Goal: Find specific page/section: Find specific page/section

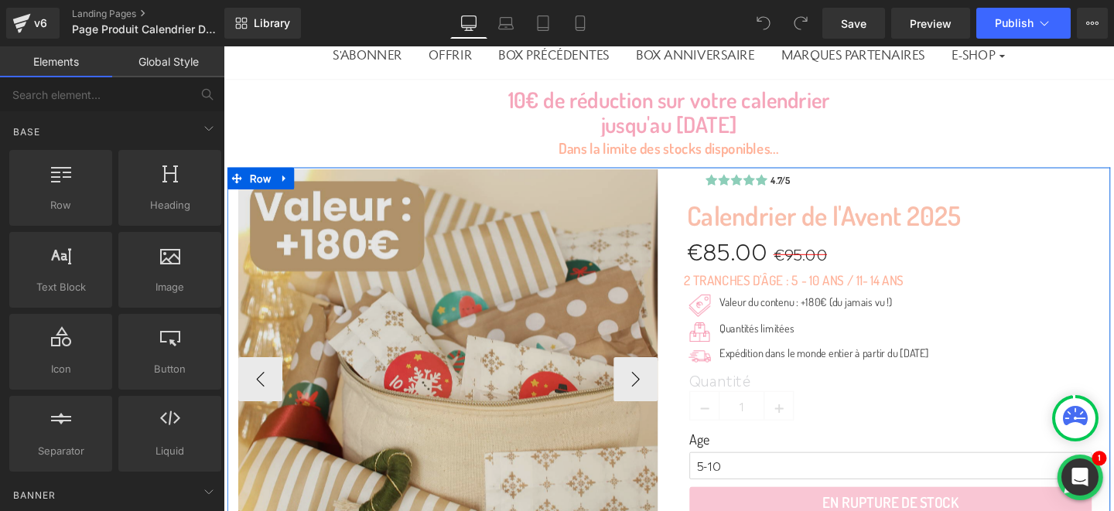
scroll to position [231, 0]
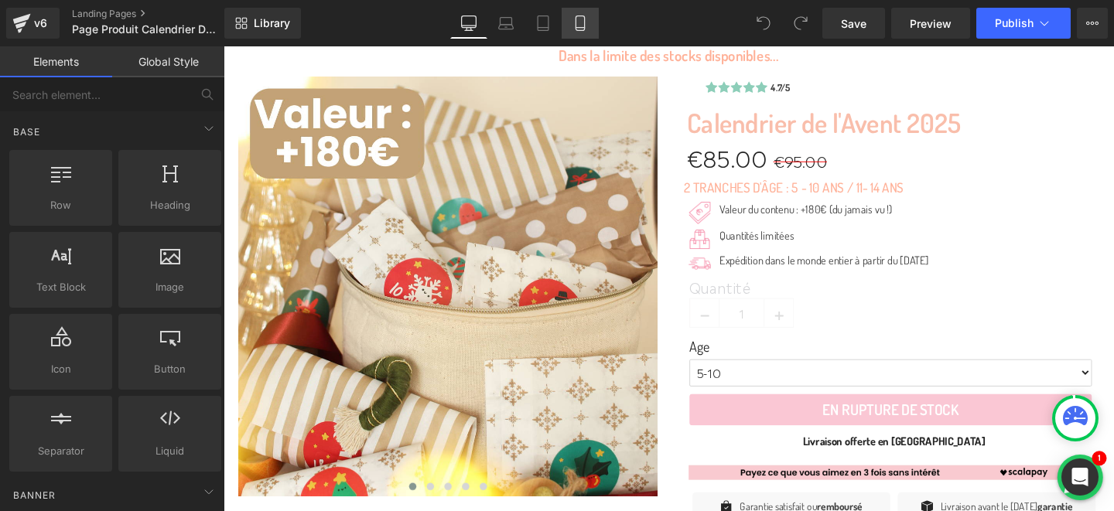
click at [583, 24] on icon at bounding box center [579, 22] width 15 height 15
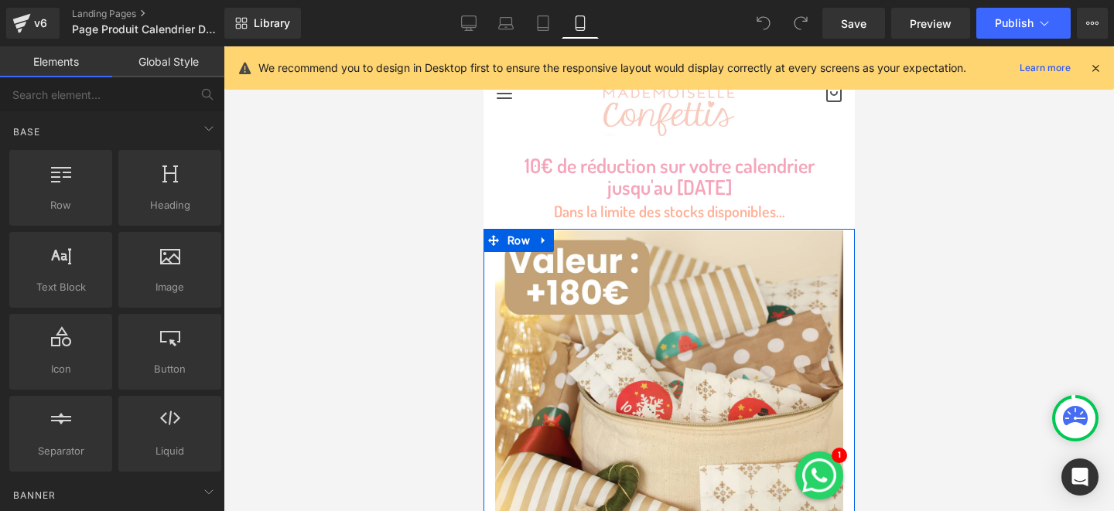
scroll to position [0, 0]
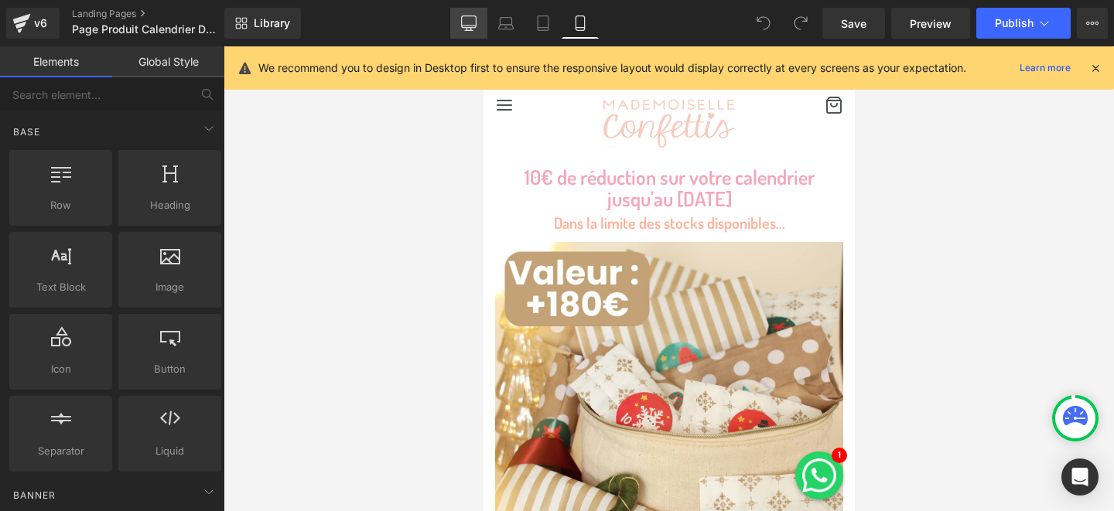
click at [465, 19] on icon at bounding box center [468, 22] width 15 height 15
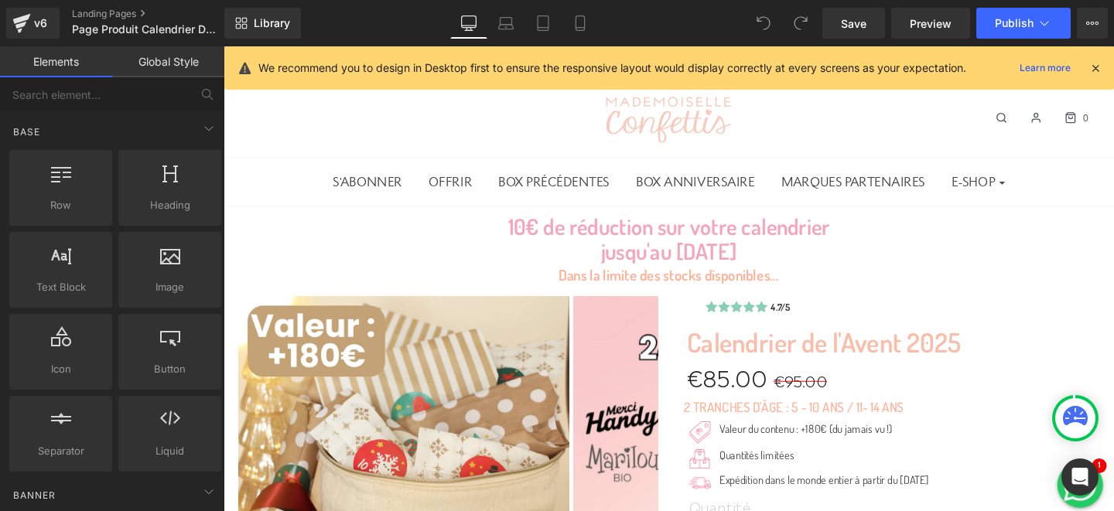
scroll to position [169, 0]
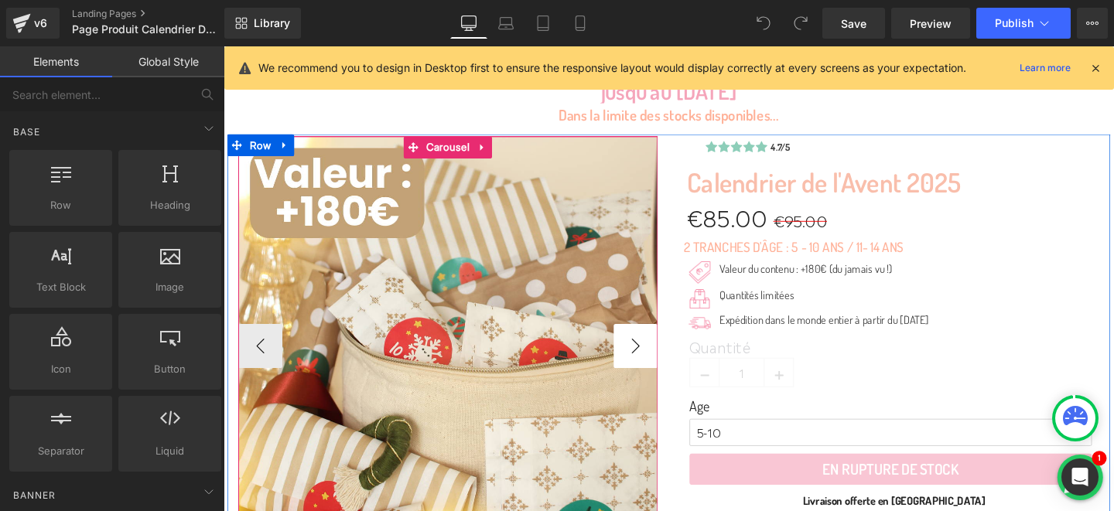
click at [650, 357] on button "›" at bounding box center [656, 361] width 46 height 46
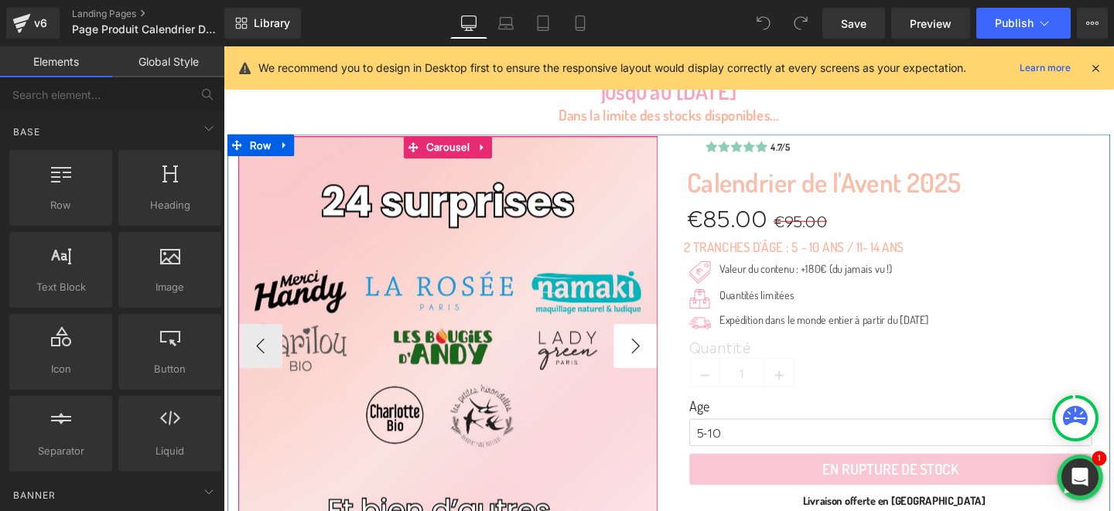
click at [650, 357] on button "›" at bounding box center [656, 361] width 46 height 46
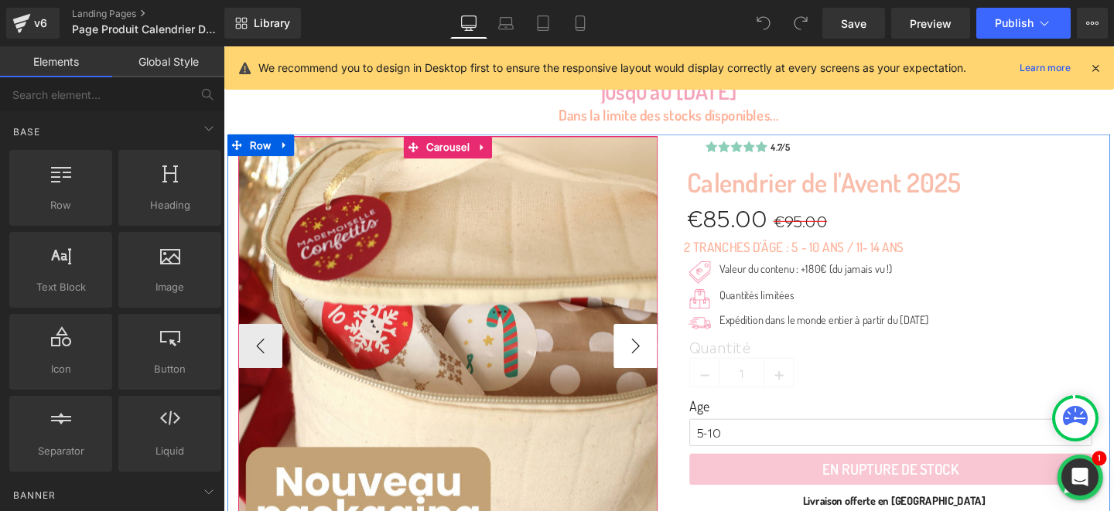
click at [650, 357] on button "›" at bounding box center [656, 361] width 46 height 46
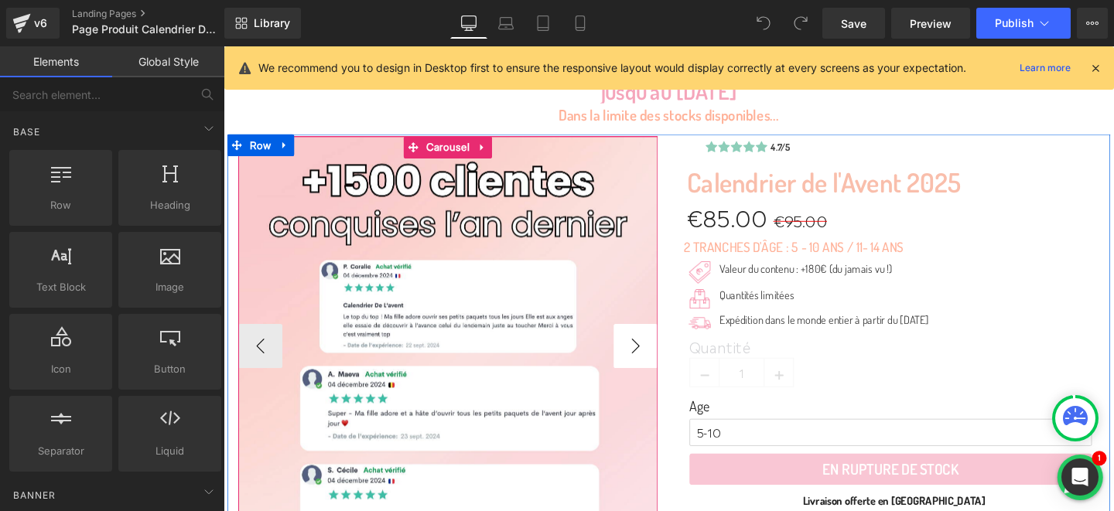
scroll to position [288, 0]
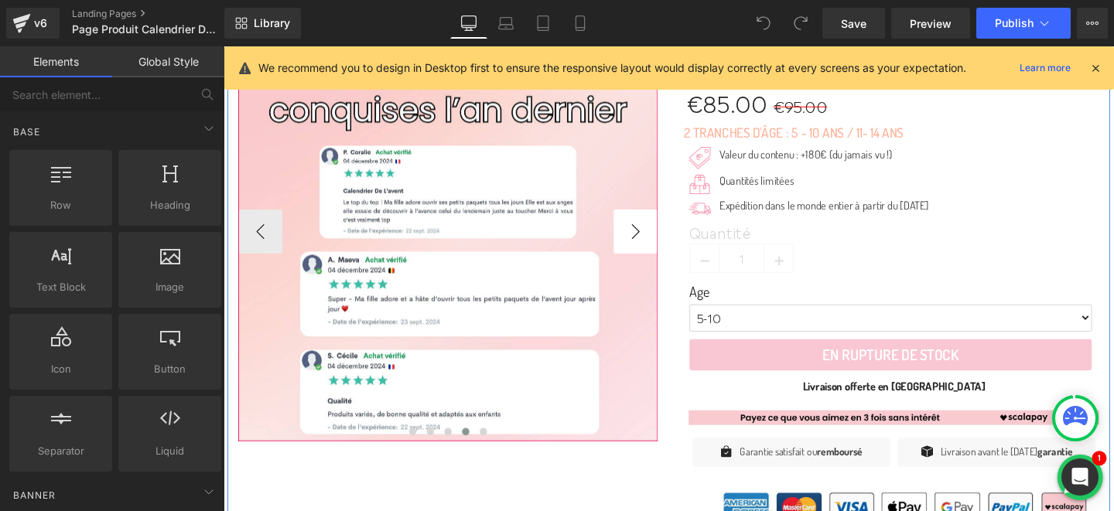
click at [652, 237] on button "›" at bounding box center [656, 241] width 46 height 46
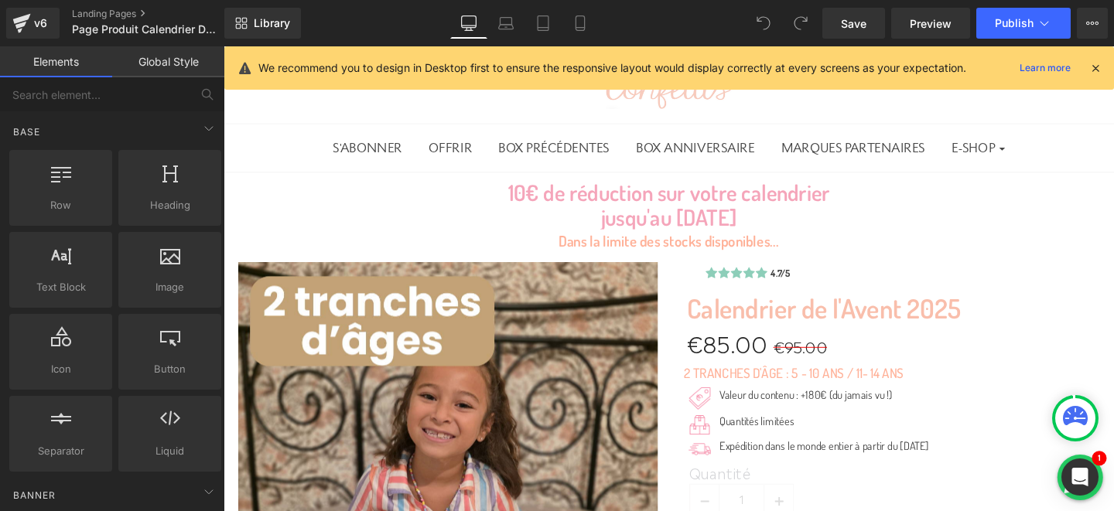
scroll to position [0, 0]
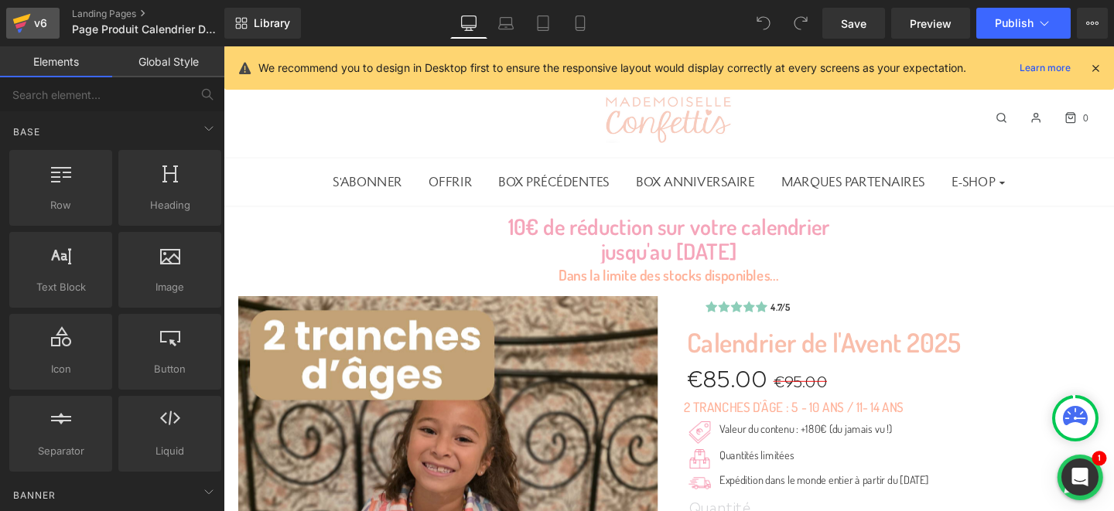
click at [34, 12] on link "v6" at bounding box center [32, 23] width 53 height 31
